Goal: Understand process/instructions: Learn how to perform a task or action

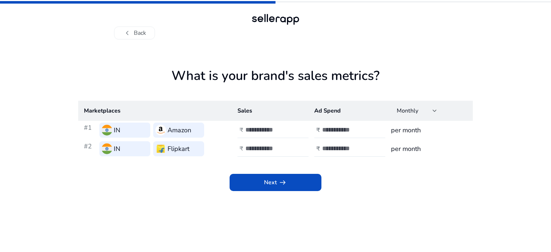
click at [419, 50] on div "What is your brand's sales metrics? Marketplaces Sales Ad Spend Monthly #1 IN A…" at bounding box center [275, 145] width 395 height 213
click at [405, 50] on div "What is your brand's sales metrics? Marketplaces Sales Ad Spend Monthly #1 IN A…" at bounding box center [275, 145] width 395 height 213
drag, startPoint x: 375, startPoint y: 23, endPoint x: 353, endPoint y: 25, distance: 21.9
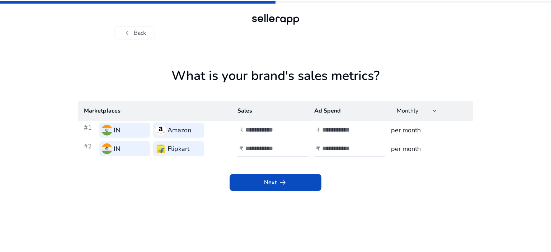
click at [353, 25] on div "chevron_left Back" at bounding box center [275, 25] width 323 height 27
click at [165, 25] on div "chevron_left Back" at bounding box center [275, 25] width 323 height 27
drag, startPoint x: 311, startPoint y: 53, endPoint x: 254, endPoint y: 45, distance: 57.7
click at [254, 45] on div "What is your brand's sales metrics? Marketplaces Sales Ad Spend Monthly #1 IN A…" at bounding box center [275, 145] width 395 height 213
click at [277, 57] on div "What is your brand's sales metrics? Marketplaces Sales Ad Spend Monthly #1 IN A…" at bounding box center [275, 145] width 395 height 213
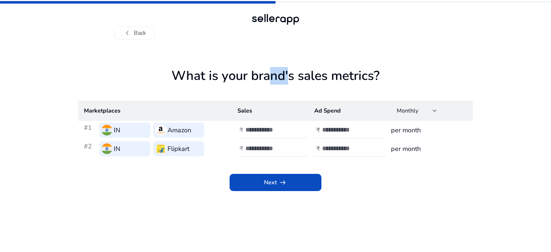
drag, startPoint x: 266, startPoint y: 75, endPoint x: 282, endPoint y: 67, distance: 17.7
click at [282, 68] on h1 "What is your brand's sales metrics?" at bounding box center [275, 84] width 395 height 33
click at [269, 42] on div "What is your brand's sales metrics? Marketplaces Sales Ad Spend Monthly #1 IN A…" at bounding box center [275, 145] width 395 height 213
drag, startPoint x: 258, startPoint y: 76, endPoint x: 282, endPoint y: 77, distance: 23.7
click at [282, 77] on h1 "What is your brand's sales metrics?" at bounding box center [275, 84] width 395 height 33
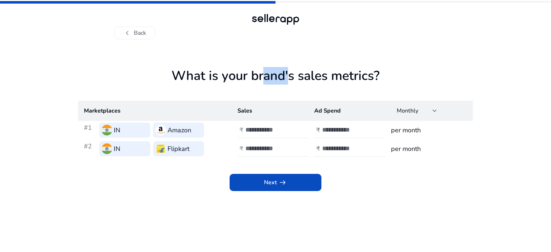
click at [275, 53] on div "What is your brand's sales metrics? Marketplaces Sales Ad Spend Monthly #1 IN A…" at bounding box center [275, 145] width 395 height 213
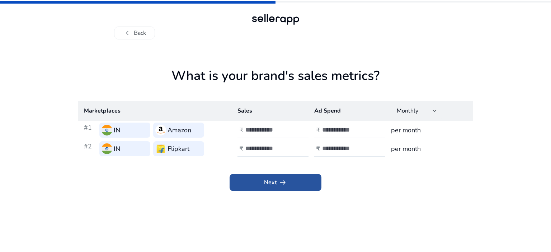
click at [257, 189] on span at bounding box center [276, 182] width 92 height 17
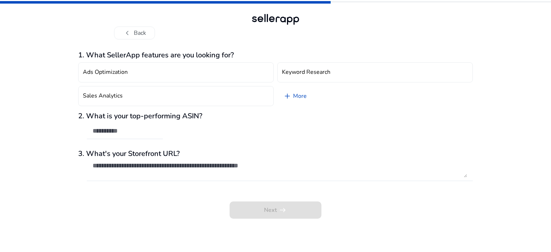
click at [374, 220] on app-questions-diy "1. What SellerApp features are you looking for? Ads Optimization Keyword Resear…" at bounding box center [275, 151] width 395 height 201
